Goal: Transaction & Acquisition: Purchase product/service

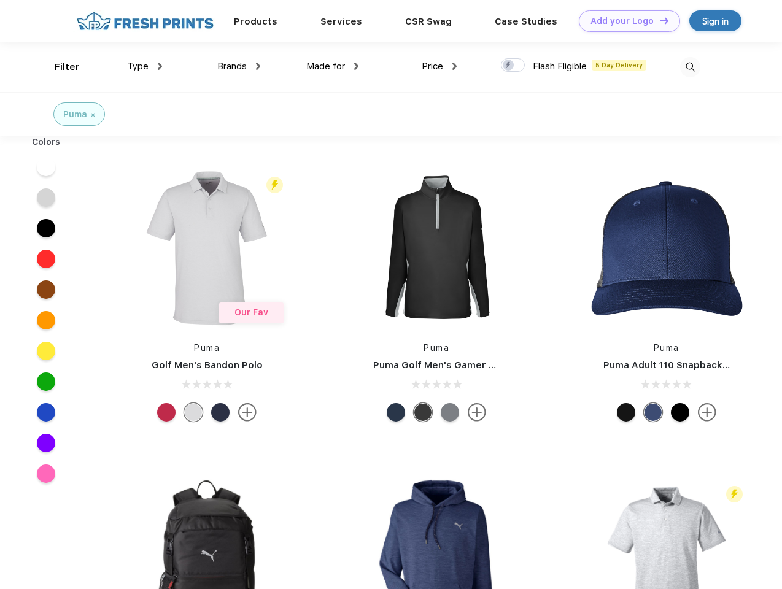
scroll to position [1, 0]
click at [625, 21] on link "Add your Logo Design Tool" at bounding box center [629, 20] width 101 height 21
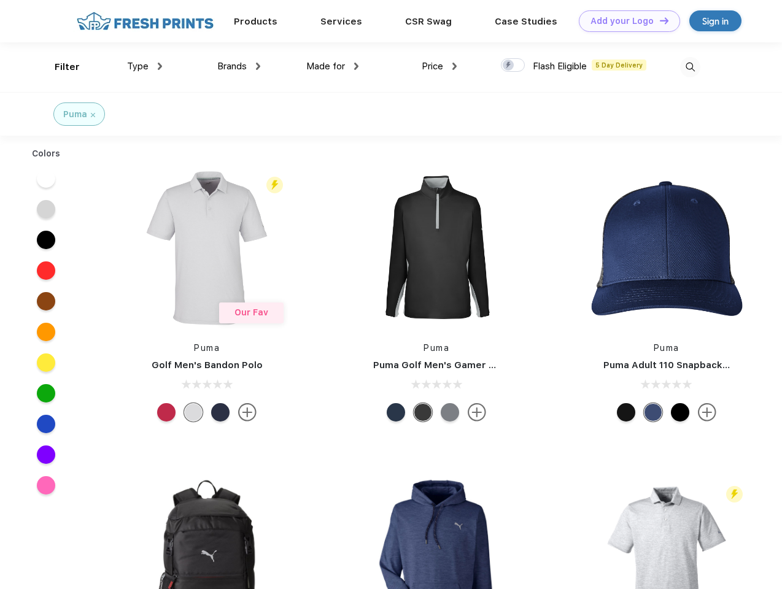
click at [0, 0] on div "Design Tool" at bounding box center [0, 0] width 0 height 0
click at [659, 20] on link "Add your Logo Design Tool" at bounding box center [629, 20] width 101 height 21
click at [59, 67] on div "Filter" at bounding box center [67, 67] width 25 height 14
click at [145, 66] on span "Type" at bounding box center [137, 66] width 21 height 11
click at [239, 66] on span "Brands" at bounding box center [231, 66] width 29 height 11
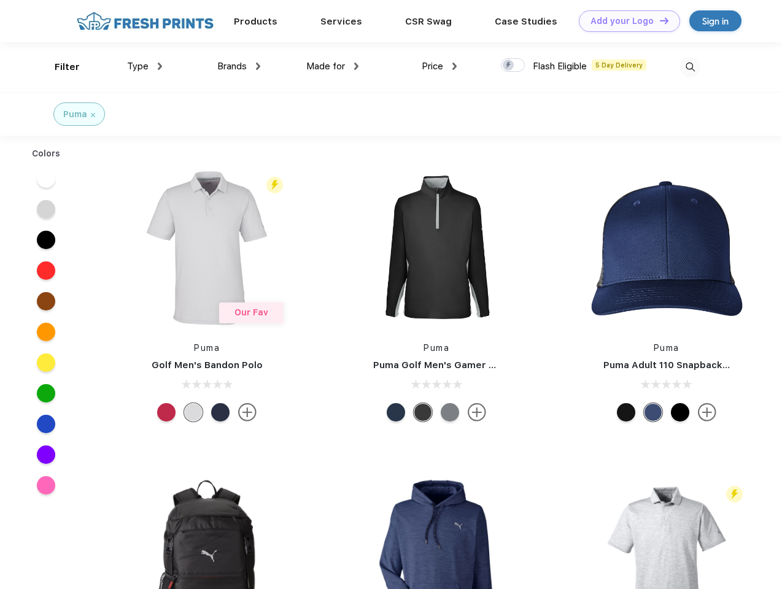
click at [333, 66] on span "Made for" at bounding box center [325, 66] width 39 height 11
click at [439, 66] on span "Price" at bounding box center [432, 66] width 21 height 11
click at [513, 66] on div at bounding box center [513, 65] width 24 height 14
click at [509, 66] on input "checkbox" at bounding box center [505, 62] width 8 height 8
click at [690, 67] on img at bounding box center [690, 67] width 20 height 20
